Goal: Transaction & Acquisition: Purchase product/service

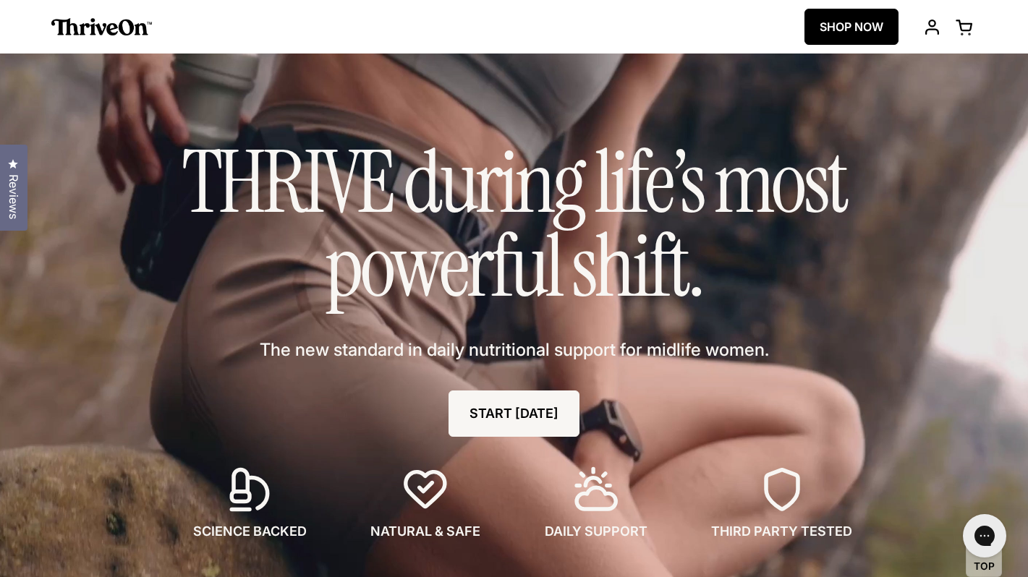
click at [827, 30] on link "SHOP NOW" at bounding box center [852, 27] width 94 height 36
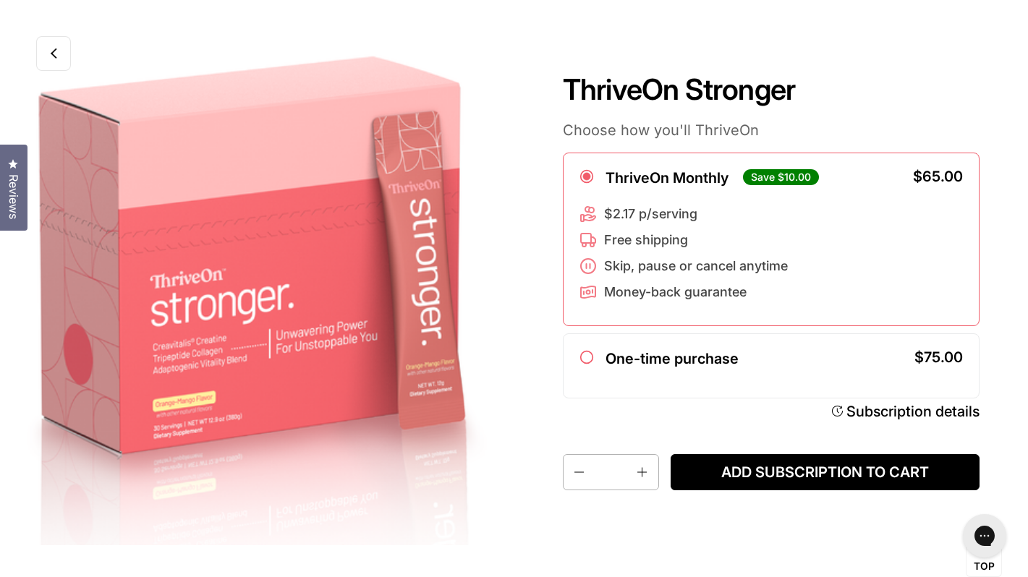
click at [55, 56] on icon at bounding box center [54, 56] width 7 height 7
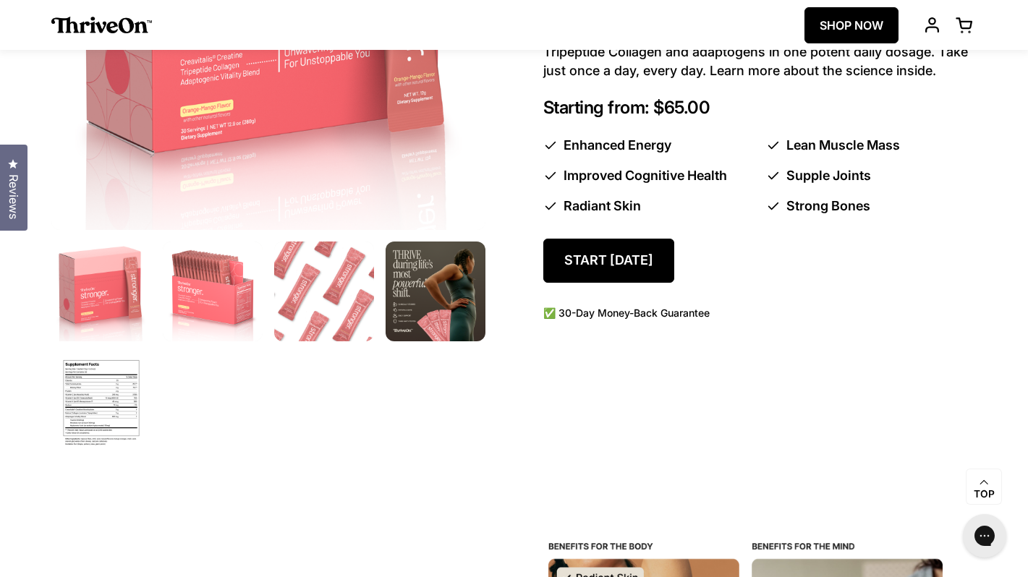
scroll to position [743, 0]
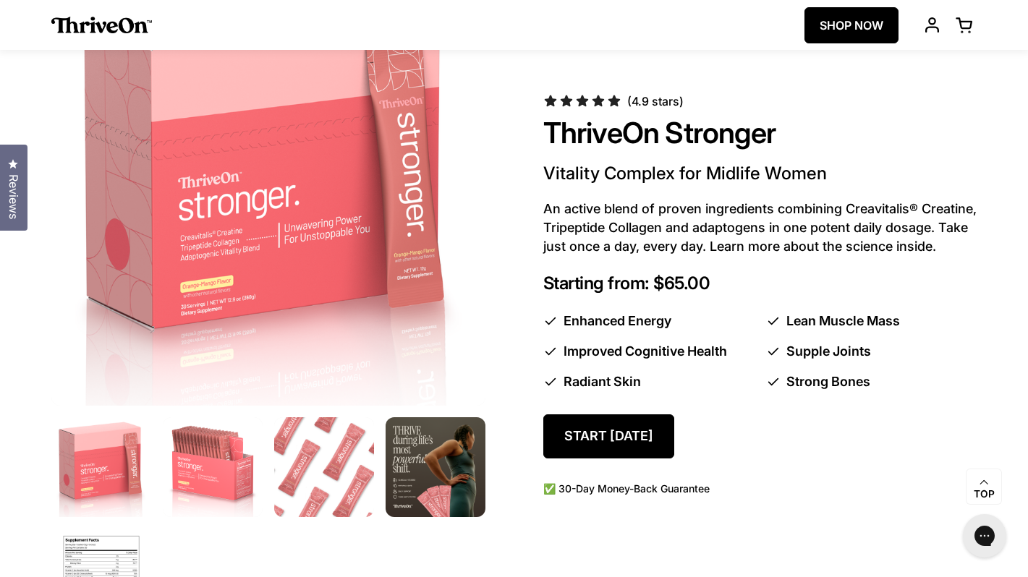
click at [968, 22] on span at bounding box center [965, 25] width 18 height 18
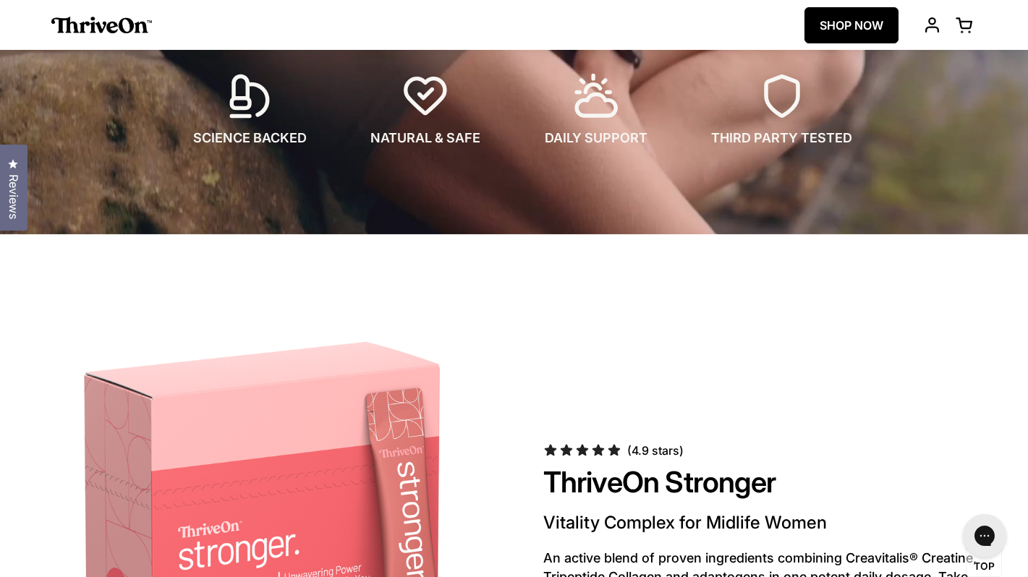
scroll to position [0, 0]
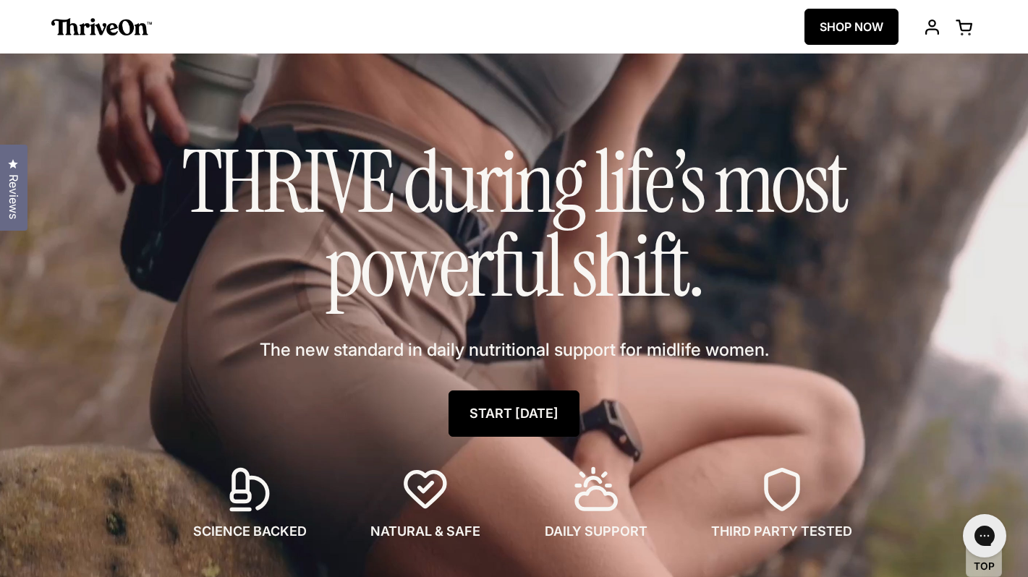
click at [539, 407] on link "START [DATE]" at bounding box center [514, 414] width 131 height 46
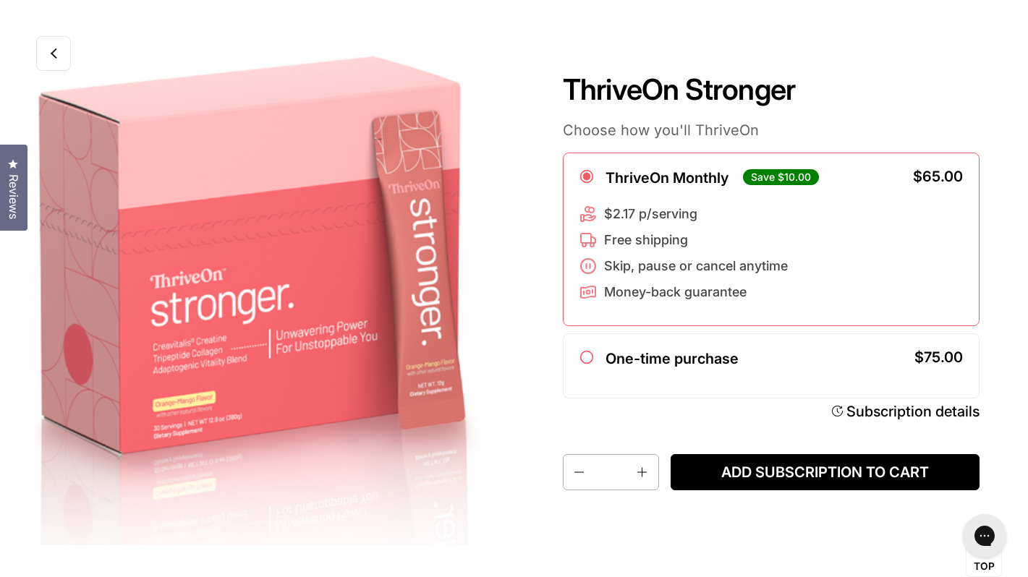
click at [61, 63] on link at bounding box center [53, 53] width 35 height 35
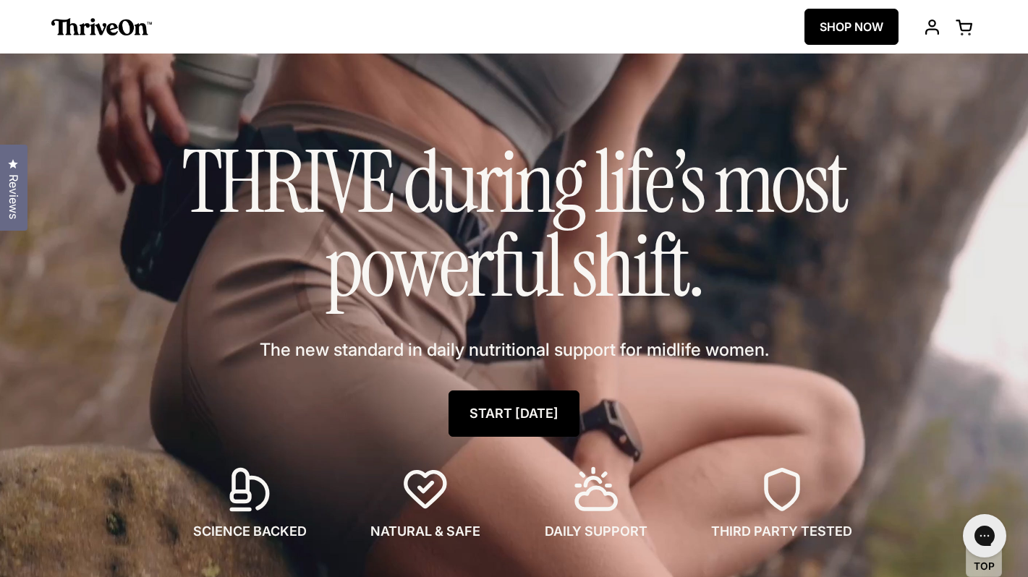
click at [470, 415] on link "START [DATE]" at bounding box center [514, 414] width 131 height 46
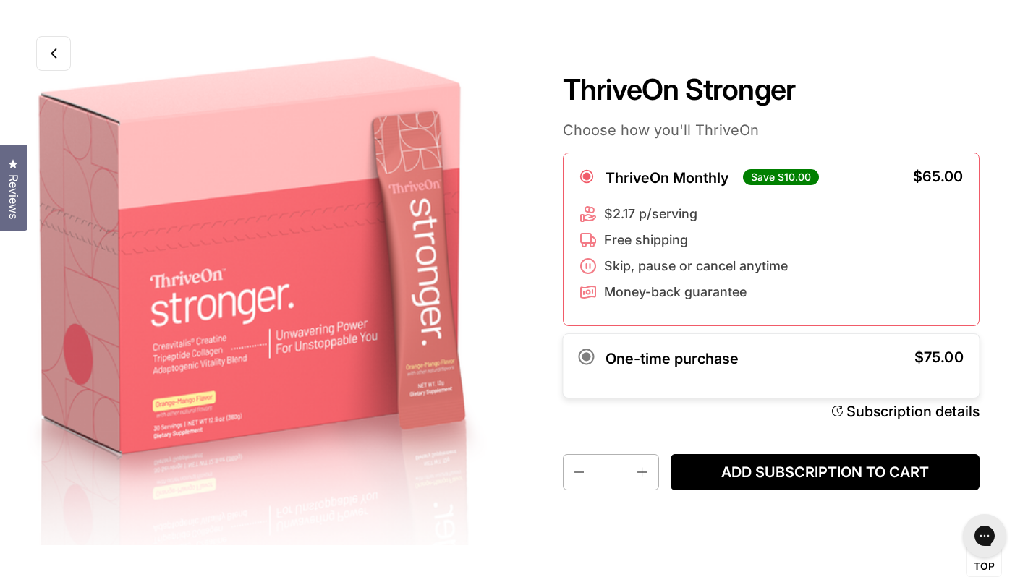
click at [580, 372] on div "One-time purchase" at bounding box center [666, 366] width 174 height 32
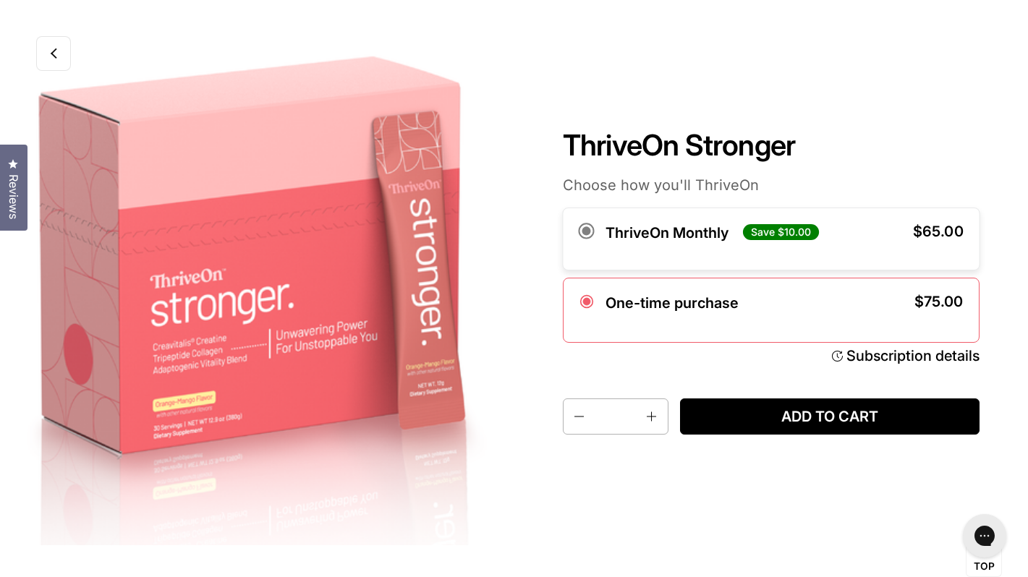
click at [587, 261] on div "ThriveOn Monthly Save $10.00 $65.00 $2.17 p/serving Free shipping Skip, pause o…" at bounding box center [770, 239] width 417 height 63
